Goal: Information Seeking & Learning: Learn about a topic

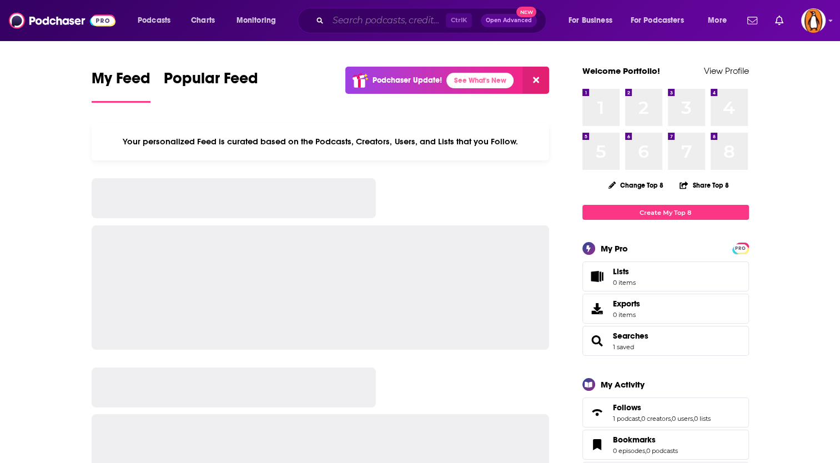
click at [384, 24] on input "Search podcasts, credits, & more..." at bounding box center [387, 21] width 118 height 18
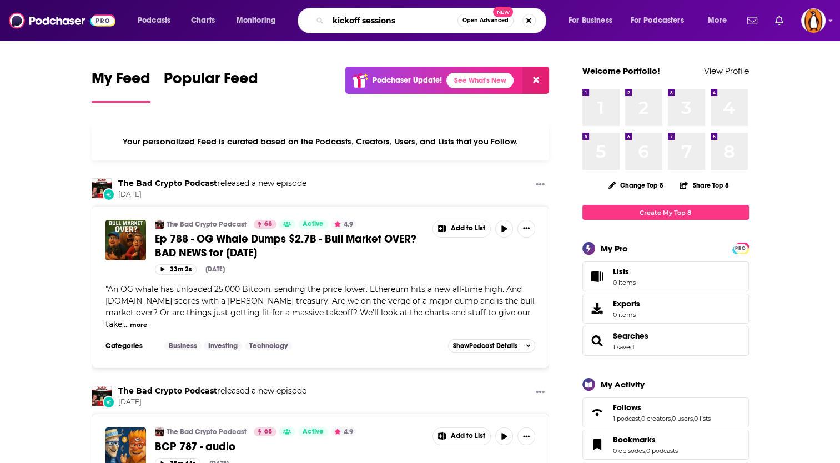
type input "kickoff sessions"
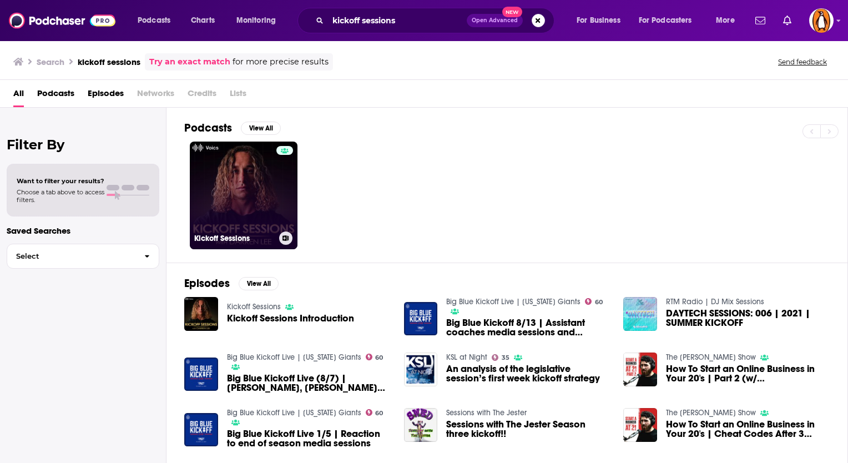
click at [237, 187] on link "Kickoff Sessions" at bounding box center [244, 196] width 108 height 108
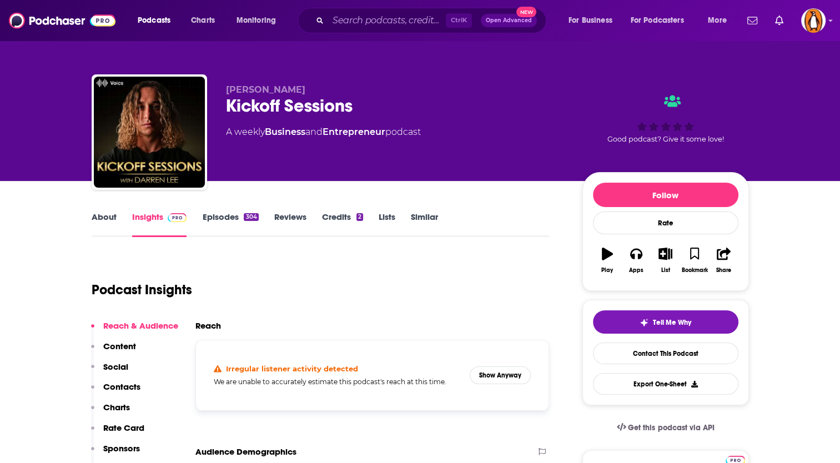
scroll to position [92, 0]
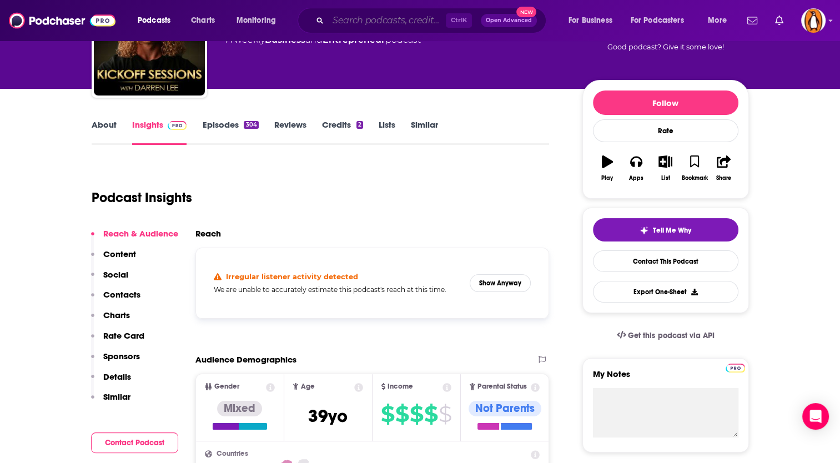
click at [398, 32] on div "Ctrl K Open Advanced New" at bounding box center [422, 21] width 249 height 26
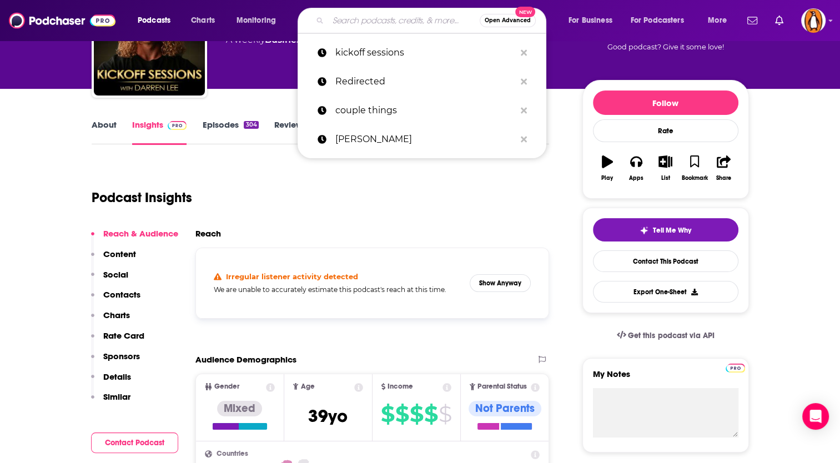
paste input "Wellness Talk"
type input "Wellness Talk"
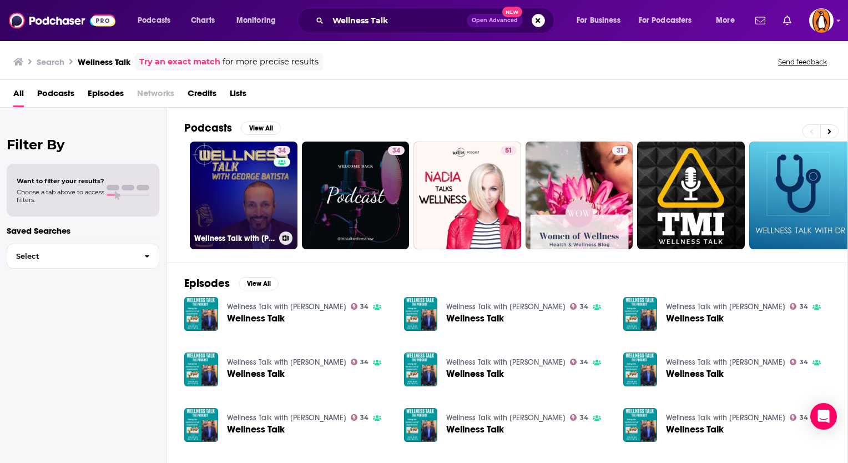
click at [224, 178] on link "34 Wellness Talk with [PERSON_NAME]" at bounding box center [244, 196] width 108 height 108
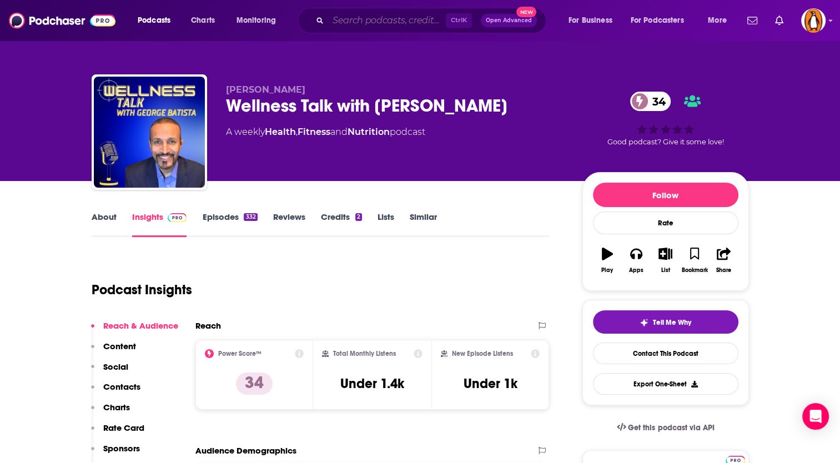
click at [405, 25] on input "Search podcasts, credits, & more..." at bounding box center [387, 21] width 118 height 18
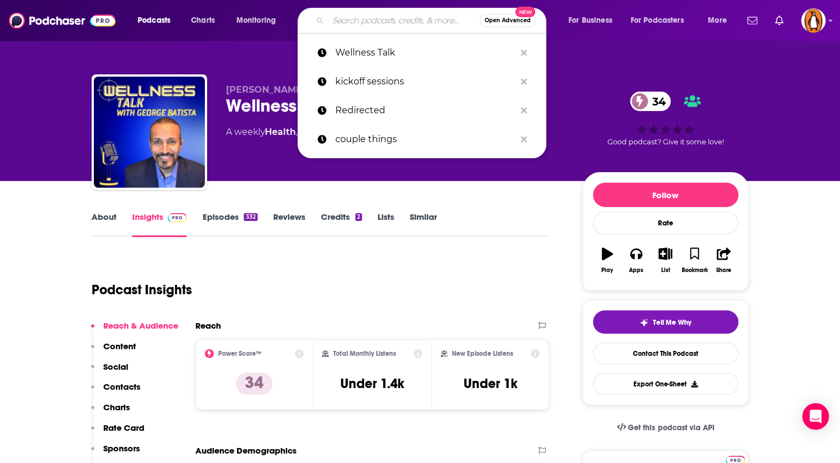
paste input "Brain Fit"
type input "Brain Fit"
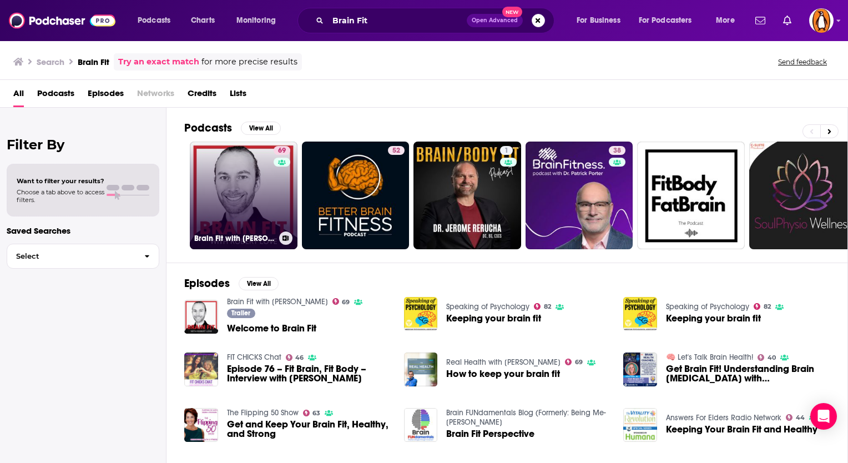
click at [263, 187] on link "69 Brain Fit with [PERSON_NAME]" at bounding box center [244, 196] width 108 height 108
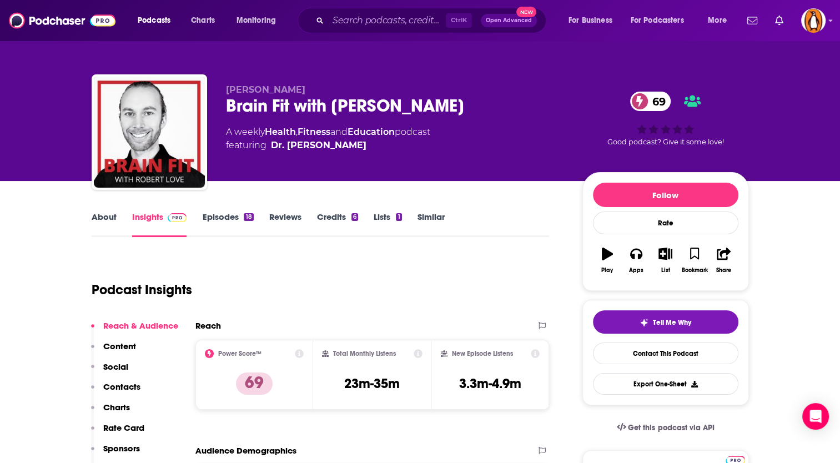
click at [418, 354] on icon at bounding box center [418, 353] width 9 height 9
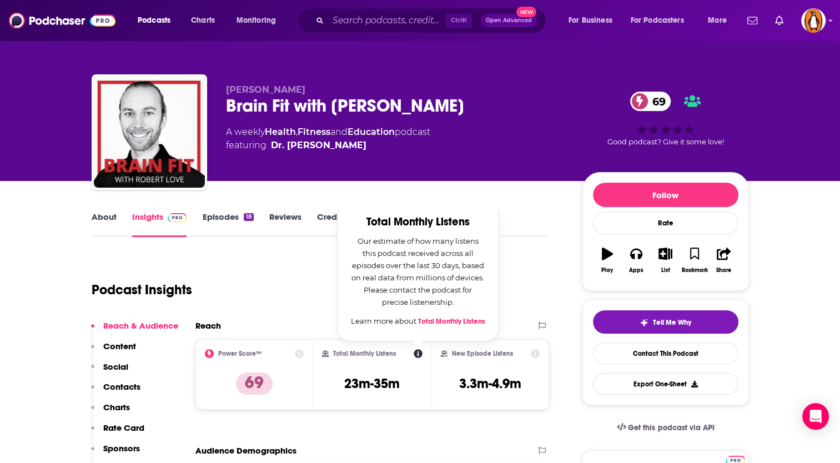
click at [418, 354] on icon at bounding box center [418, 353] width 9 height 9
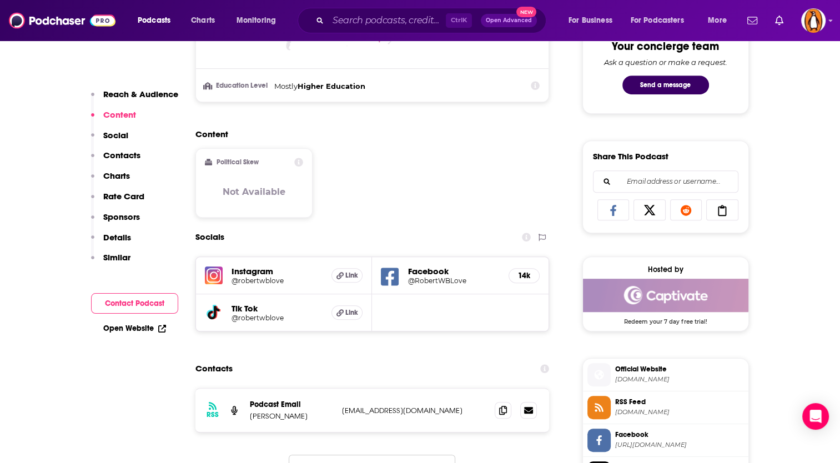
scroll to position [746, 0]
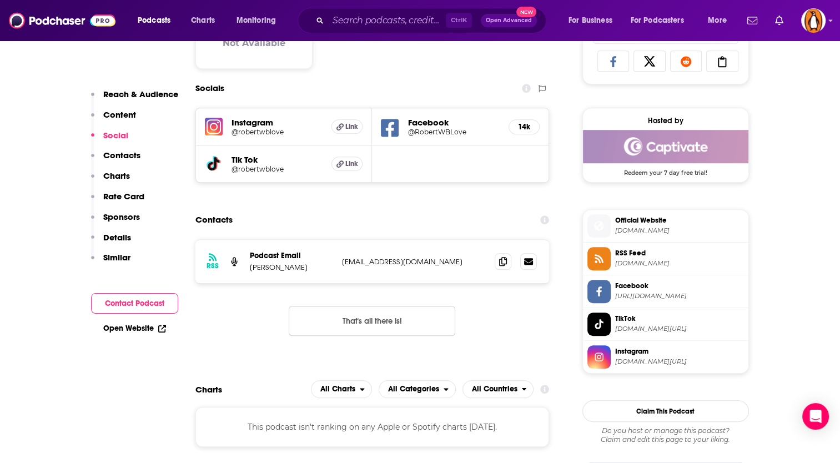
click at [640, 328] on span "[DOMAIN_NAME][URL]" at bounding box center [679, 329] width 129 height 8
click at [622, 358] on span "[DOMAIN_NAME][URL]" at bounding box center [679, 362] width 129 height 8
click at [636, 292] on span "[URL][DOMAIN_NAME]" at bounding box center [679, 296] width 129 height 8
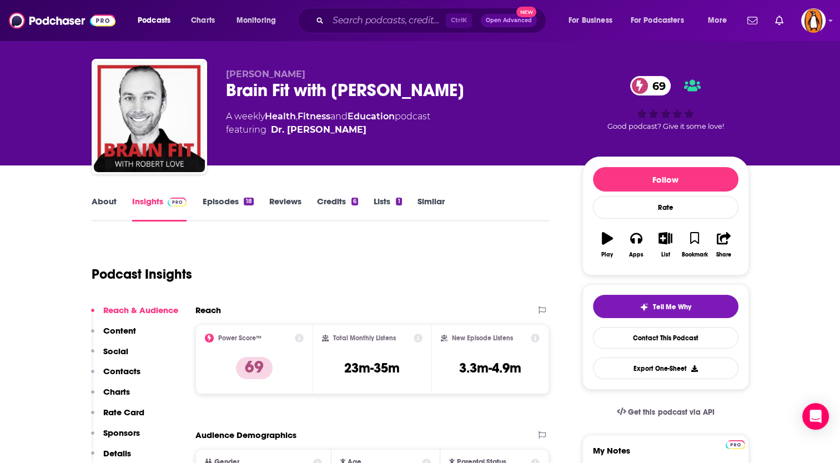
scroll to position [0, 0]
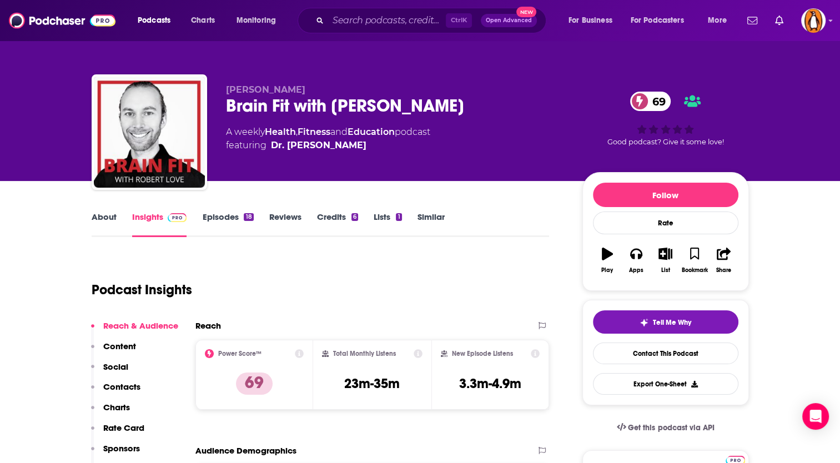
click at [329, 218] on link "Credits 6" at bounding box center [337, 225] width 41 height 26
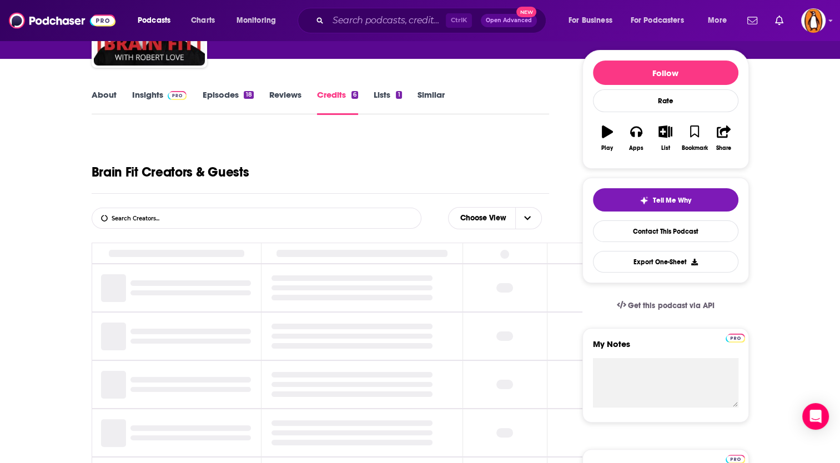
scroll to position [224, 0]
